Goal: Book appointment/travel/reservation

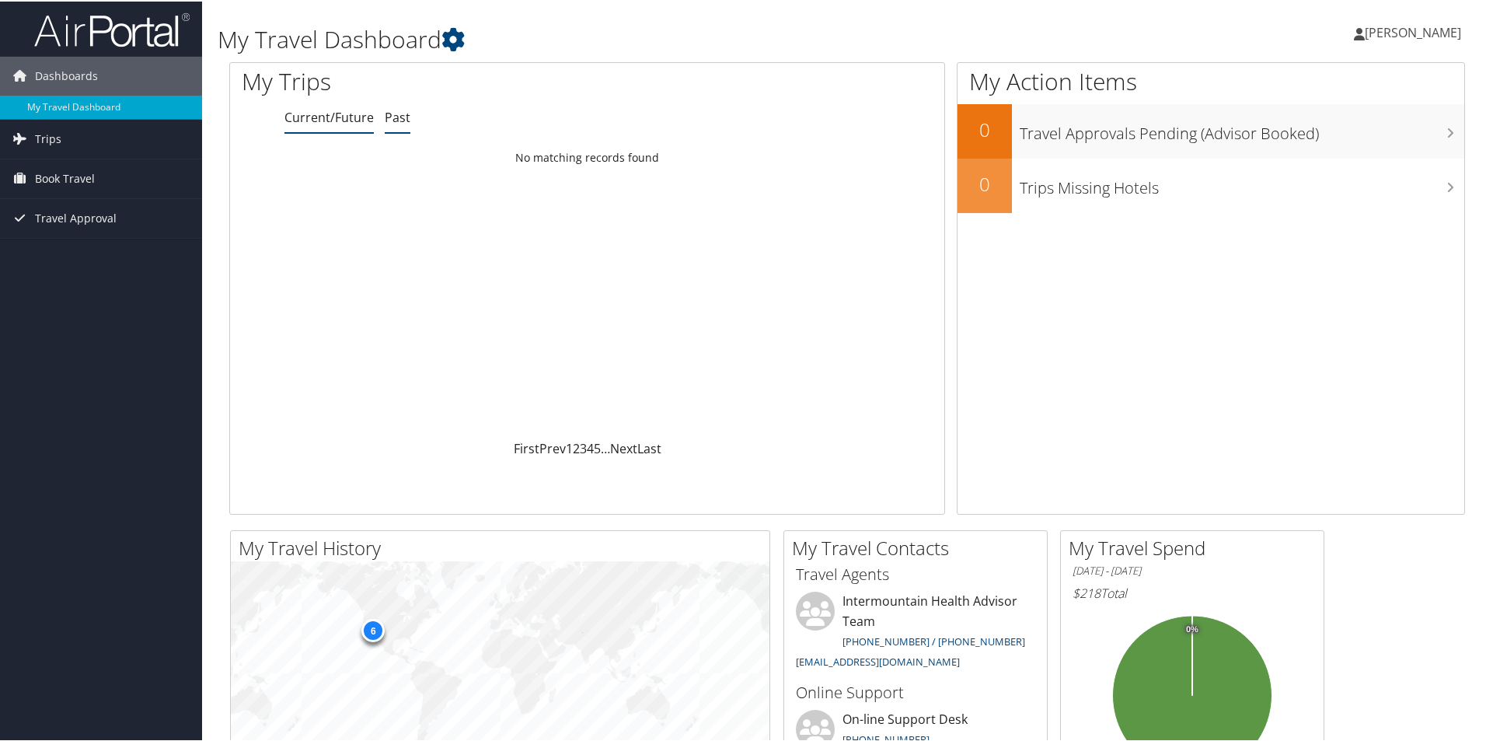
click at [396, 114] on link "Past" at bounding box center [398, 115] width 26 height 17
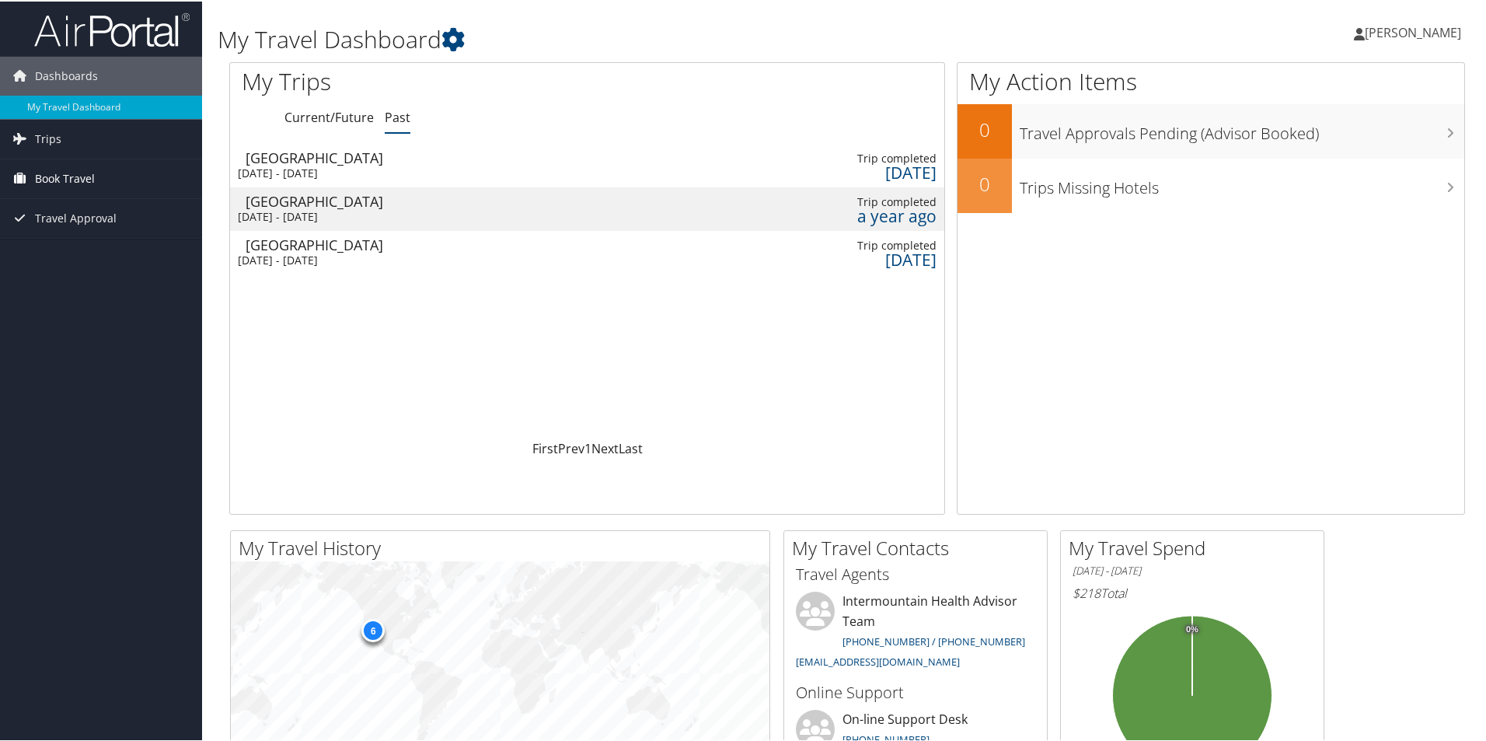
click at [80, 174] on span "Book Travel" at bounding box center [65, 177] width 60 height 39
click at [109, 253] on link "Book/Manage Online Trips" at bounding box center [101, 254] width 202 height 23
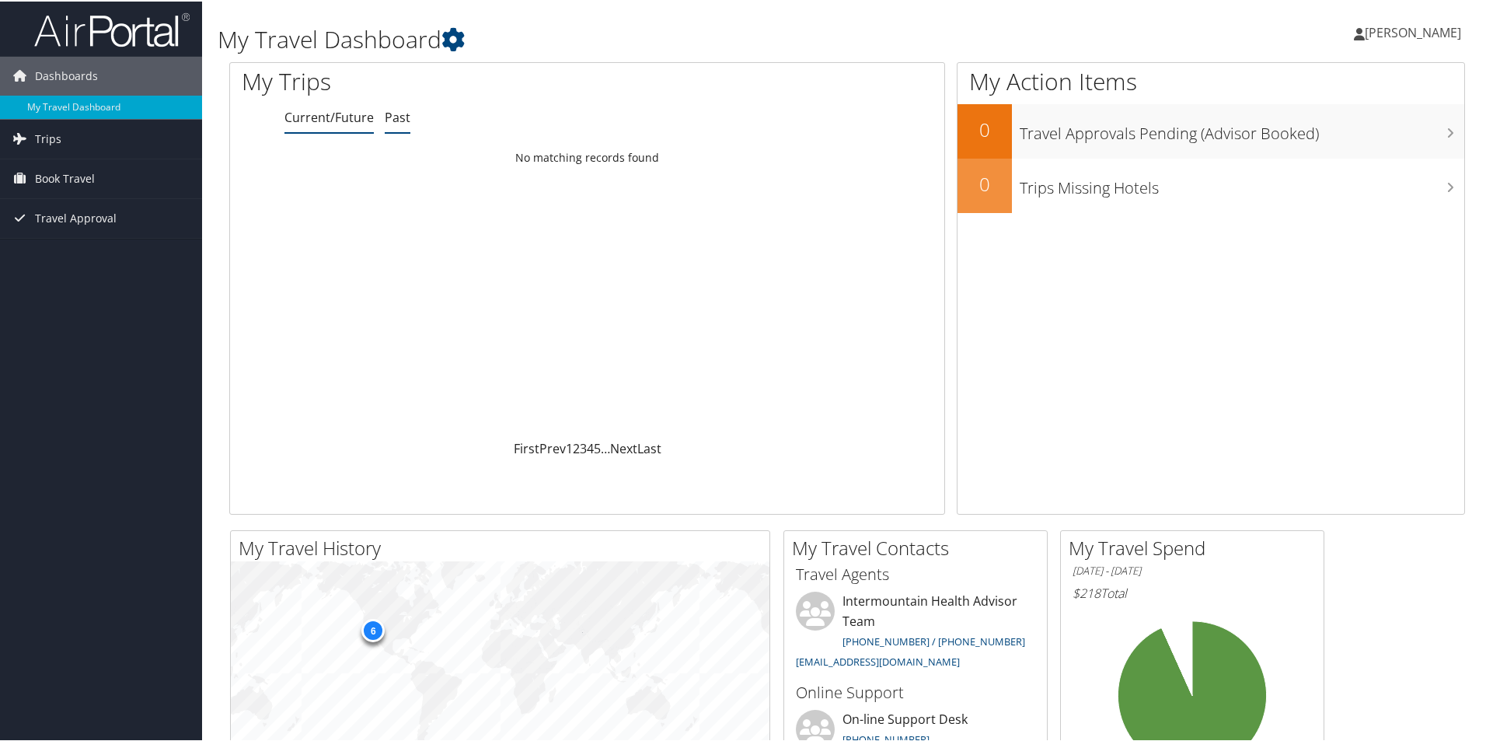
click at [397, 117] on link "Past" at bounding box center [398, 115] width 26 height 17
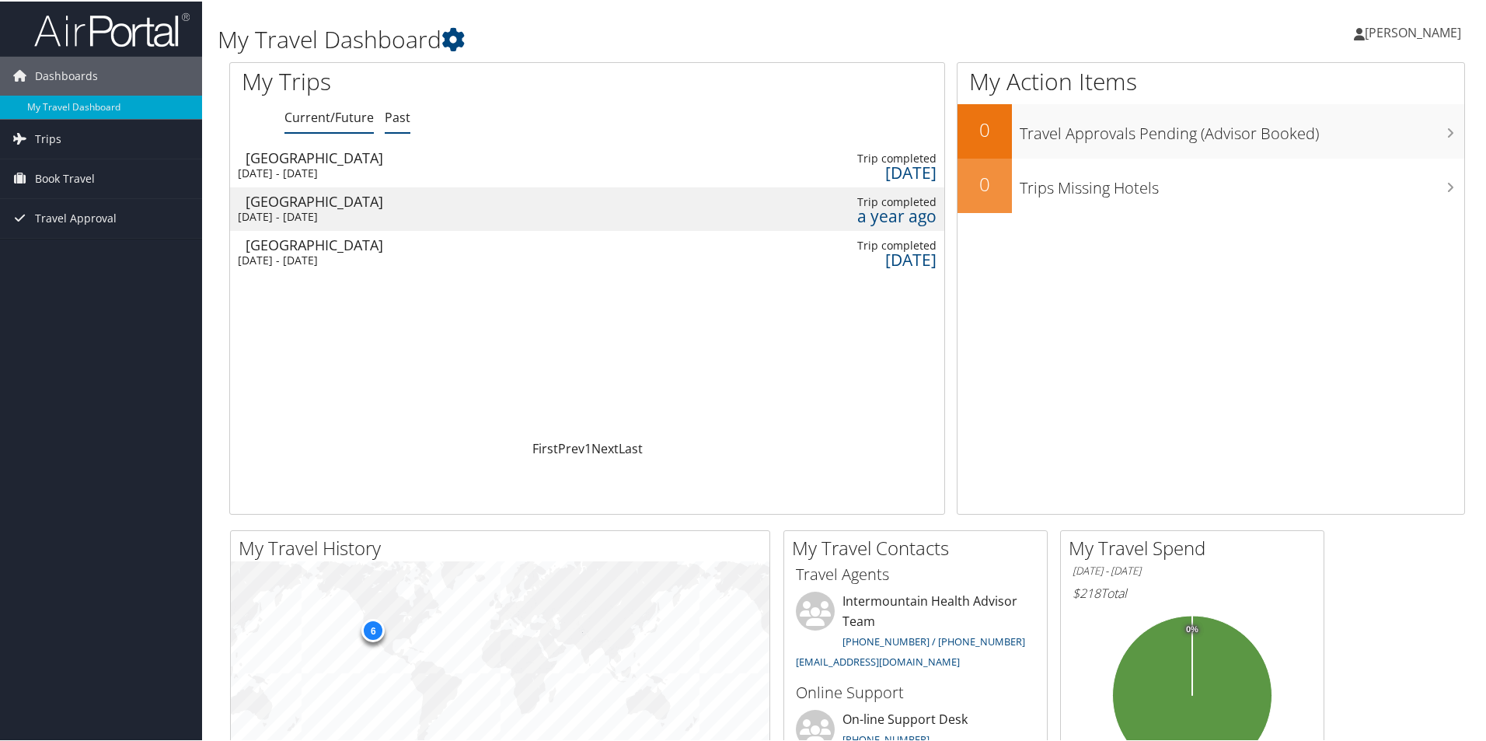
click at [312, 119] on link "Current/Future" at bounding box center [329, 115] width 89 height 17
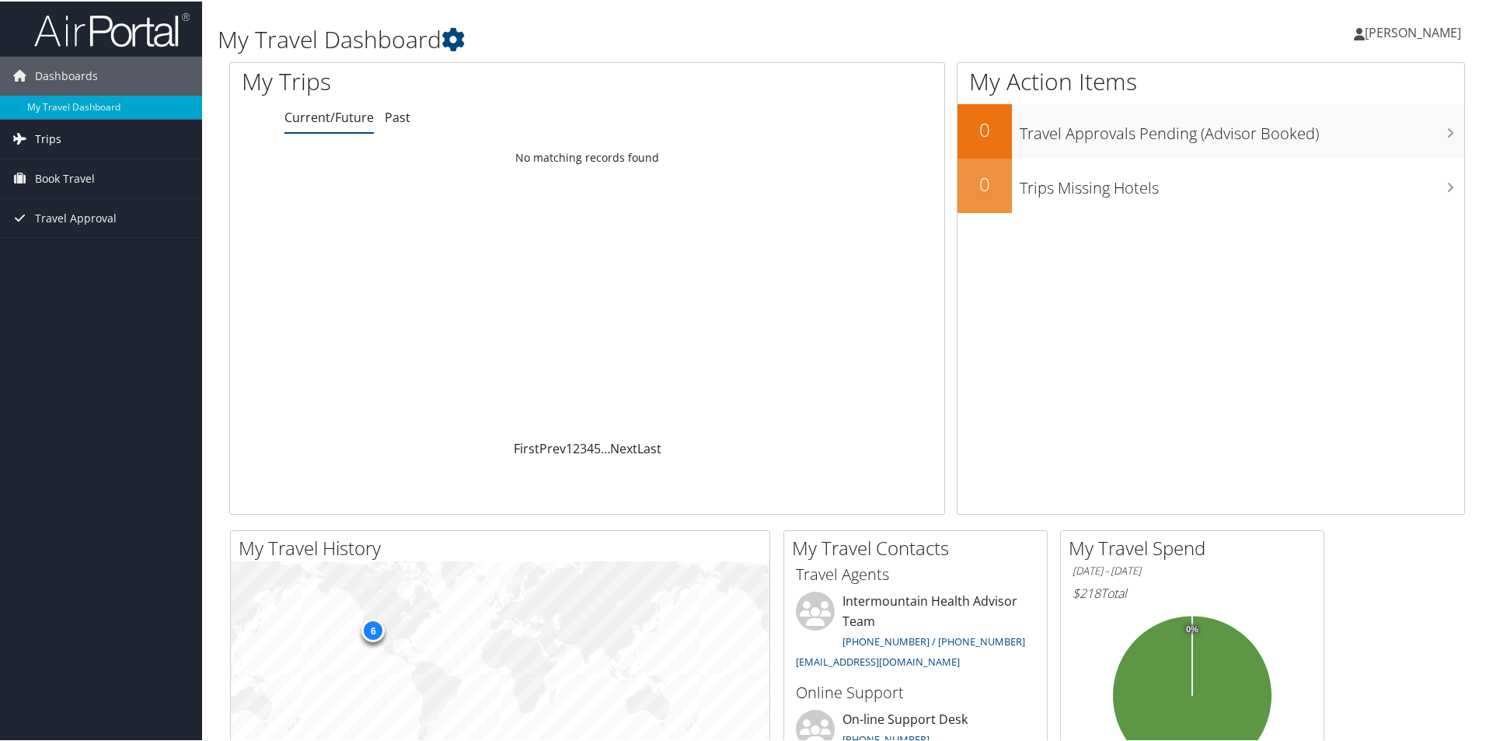
click at [52, 133] on span "Trips" at bounding box center [48, 137] width 26 height 39
click at [47, 169] on span "Book Travel" at bounding box center [65, 177] width 60 height 39
click at [62, 251] on link "Book/Manage Online Trips" at bounding box center [101, 254] width 202 height 23
click at [529, 166] on td "No matching records found" at bounding box center [587, 156] width 714 height 28
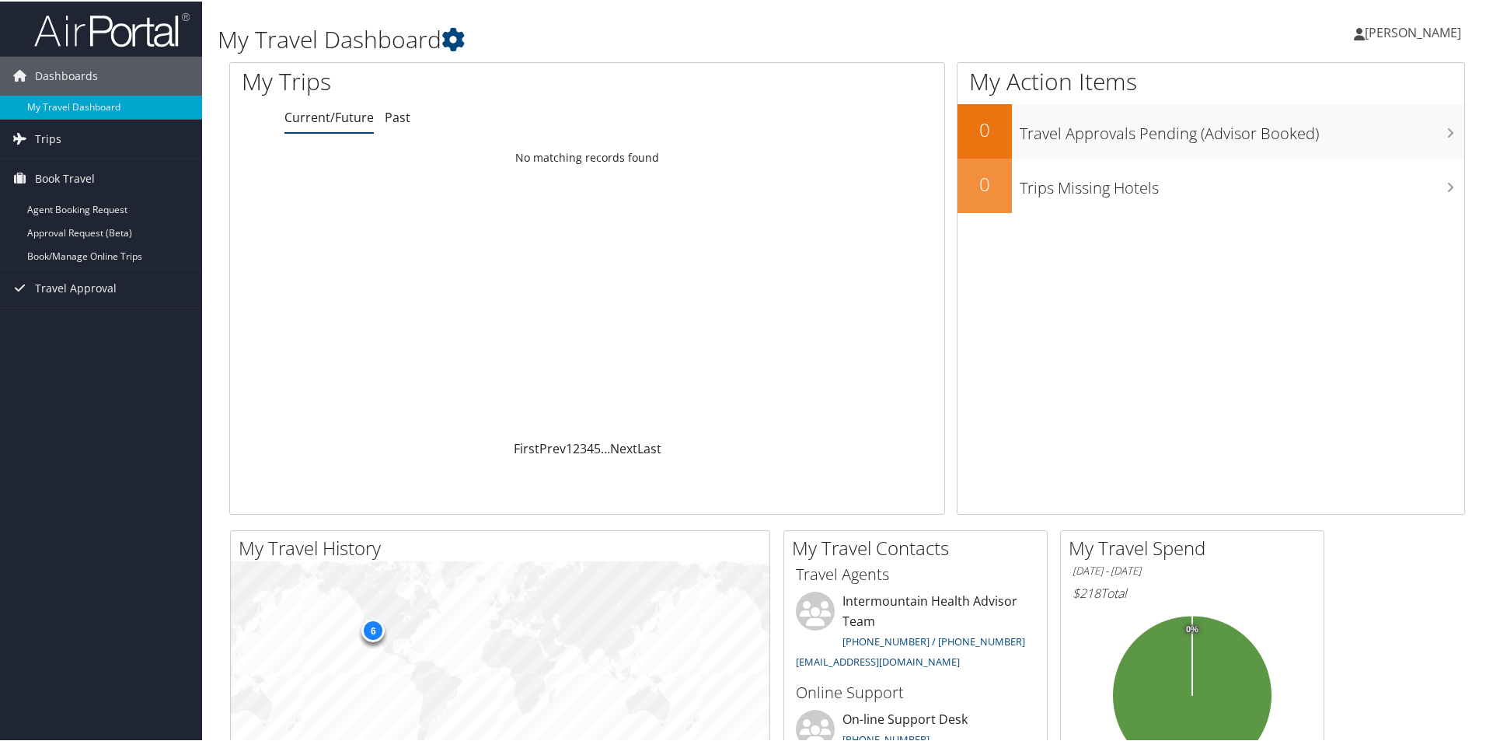
click at [533, 161] on td "No matching records found" at bounding box center [587, 156] width 714 height 28
click at [573, 447] on link "2" at bounding box center [576, 446] width 7 height 17
click at [566, 449] on link "1" at bounding box center [569, 446] width 7 height 17
click at [397, 117] on link "Past" at bounding box center [398, 115] width 26 height 17
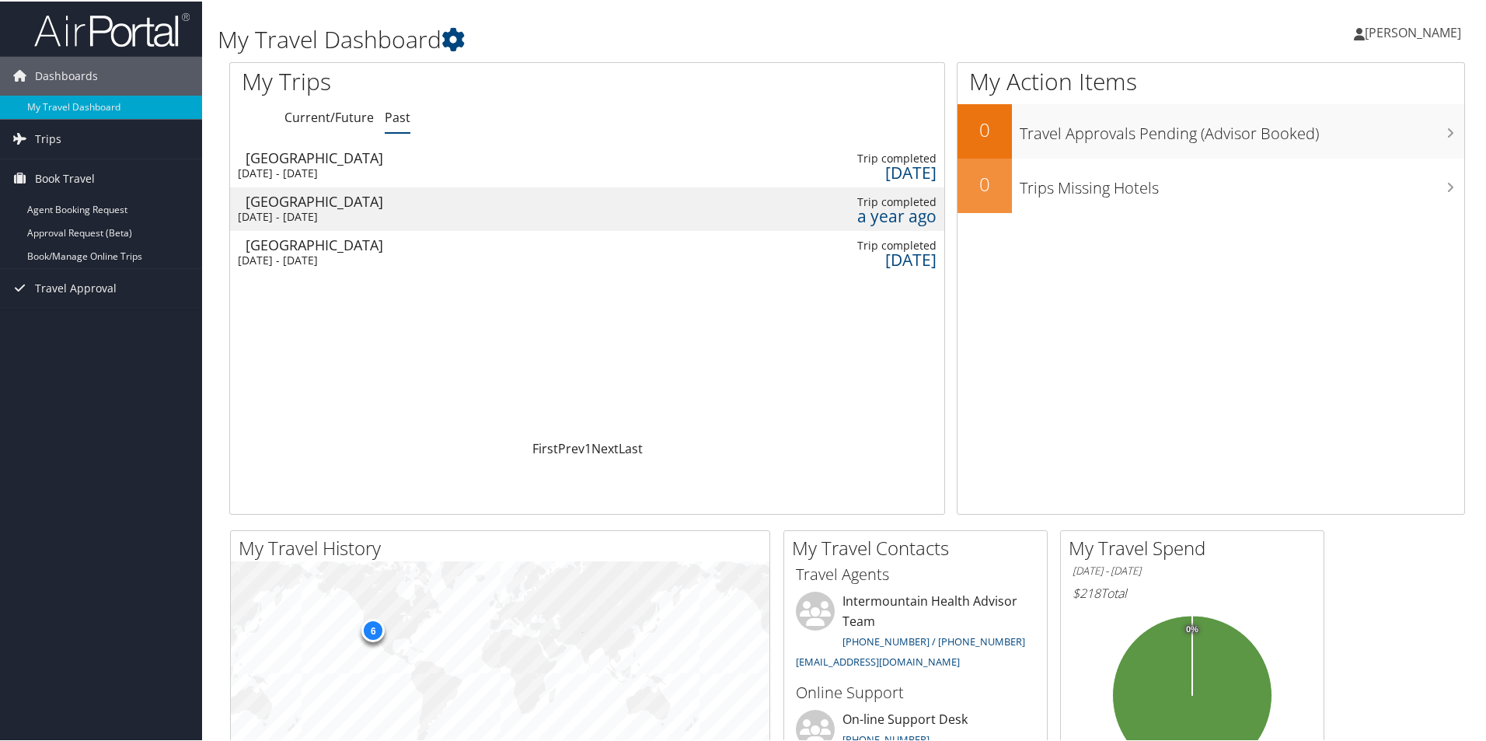
click at [341, 200] on div "Las Vegas" at bounding box center [329, 200] width 166 height 14
